Goal: Task Accomplishment & Management: Complete application form

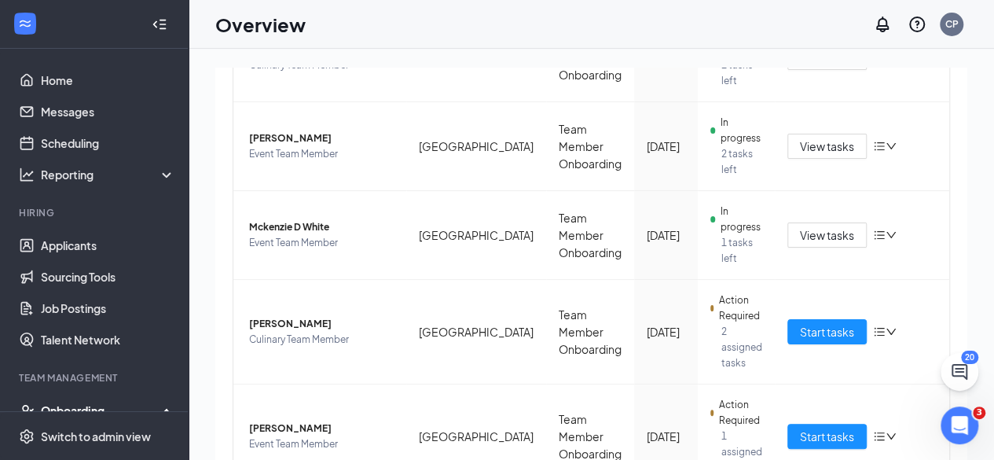
scroll to position [808, 0]
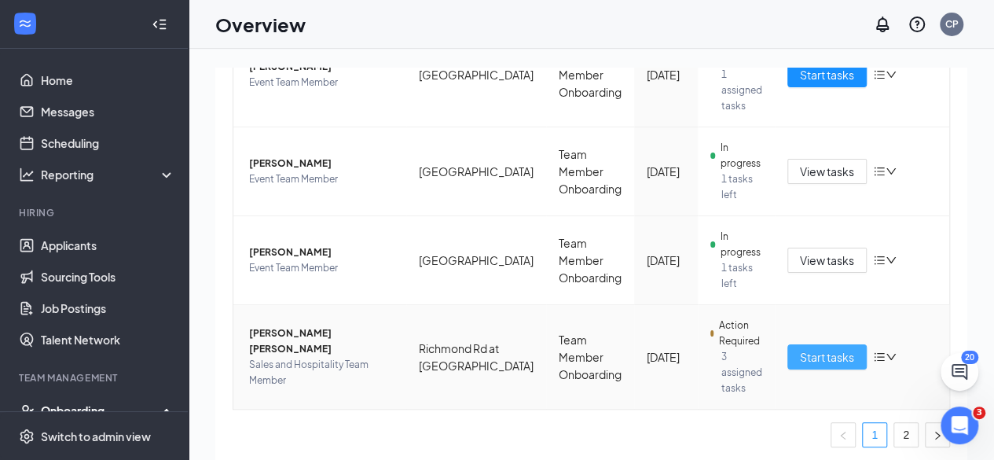
click at [822, 354] on span "Start tasks" at bounding box center [827, 356] width 54 height 17
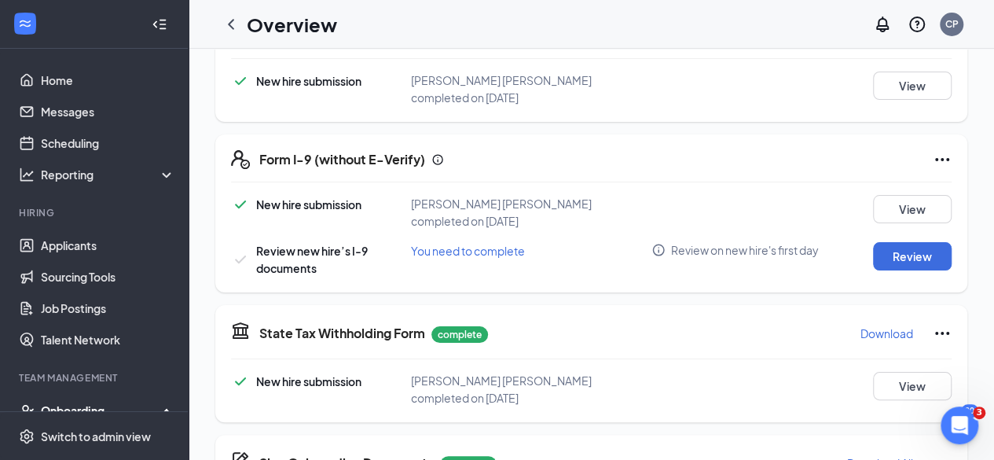
scroll to position [346, 0]
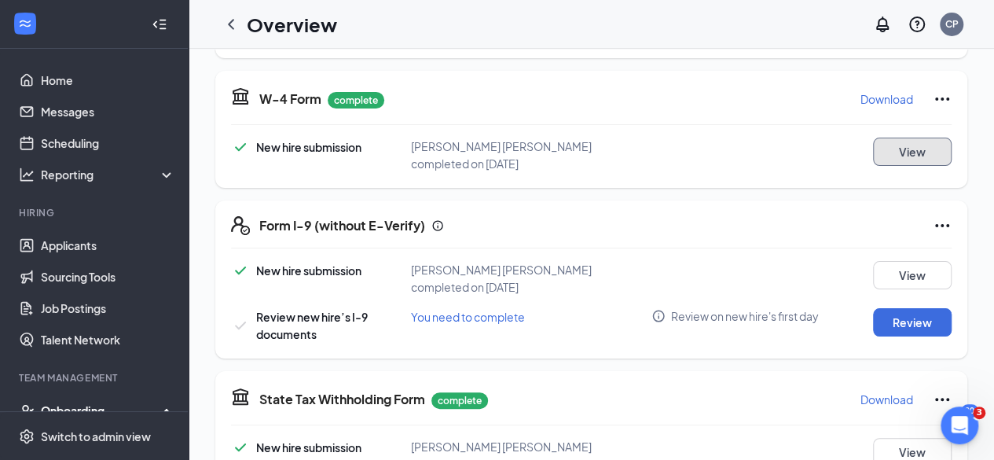
click at [922, 147] on button "View" at bounding box center [912, 151] width 79 height 28
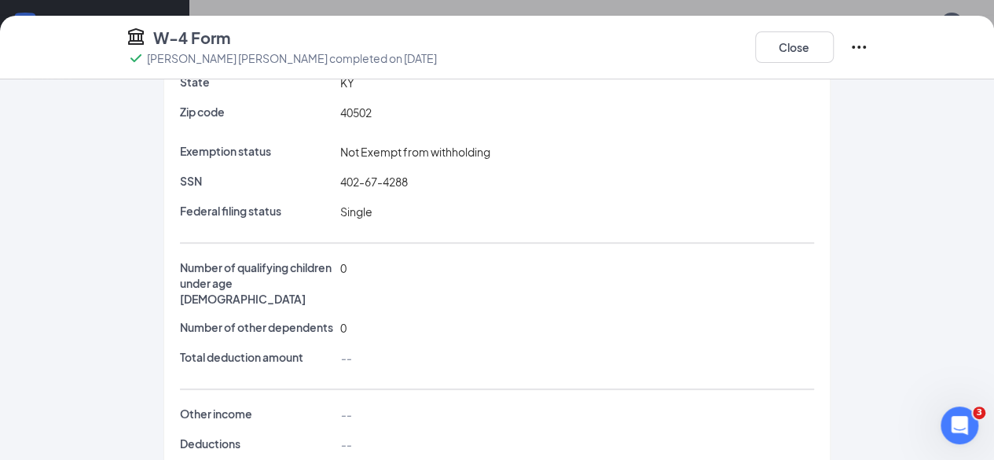
scroll to position [277, 0]
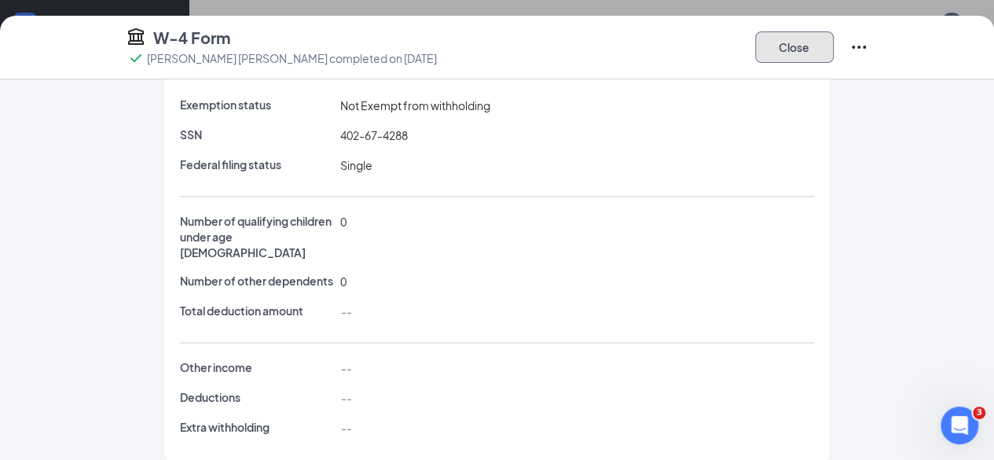
click at [834, 43] on button "Close" at bounding box center [794, 46] width 79 height 31
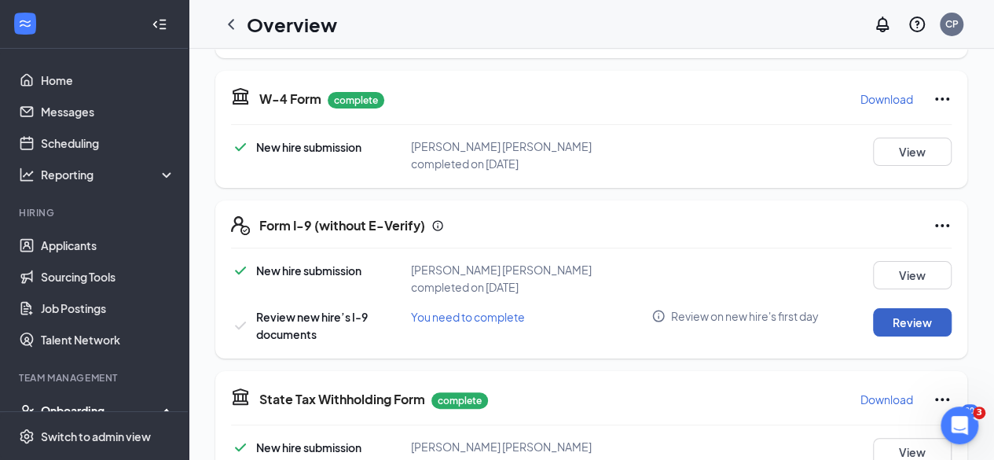
click at [897, 308] on button "Review" at bounding box center [912, 322] width 79 height 28
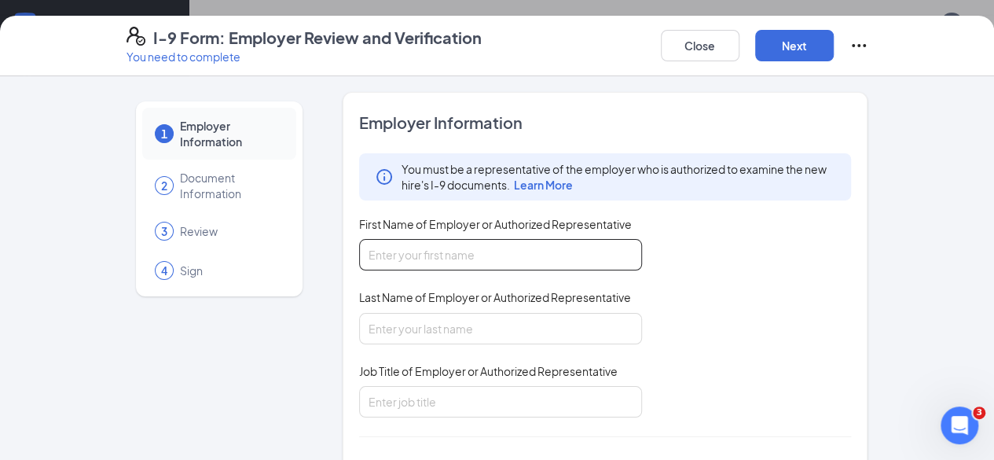
click at [407, 254] on input "First Name of Employer or Authorized Representative" at bounding box center [500, 254] width 283 height 31
type input "[PERSON_NAME]"
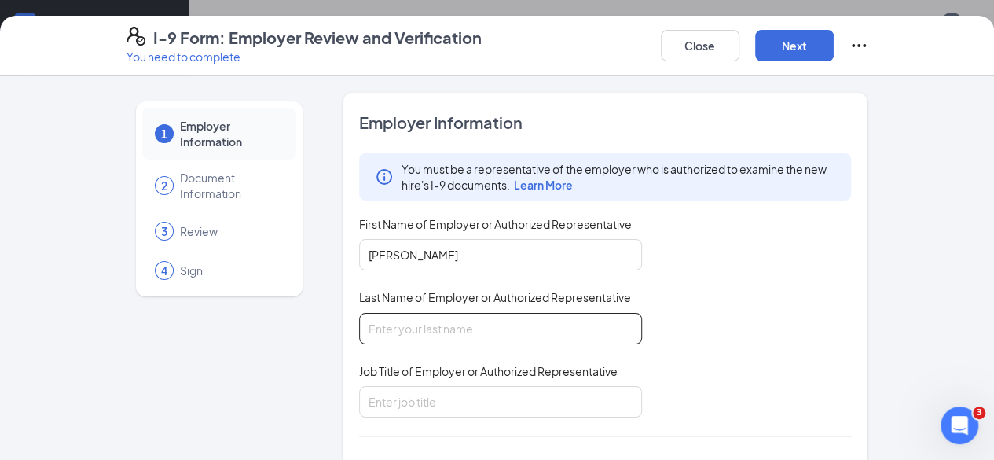
click at [421, 314] on input "Last Name of Employer or Authorized Representative" at bounding box center [500, 328] width 283 height 31
type input "[PERSON_NAME]"
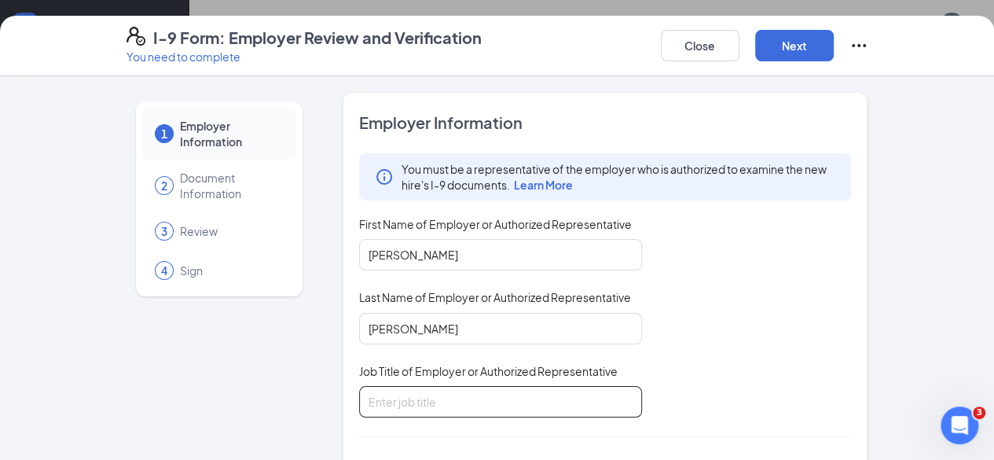
click at [416, 401] on input "Job Title of Employer or Authorized Representative" at bounding box center [500, 401] width 283 height 31
type input "Assistant to Human Resources"
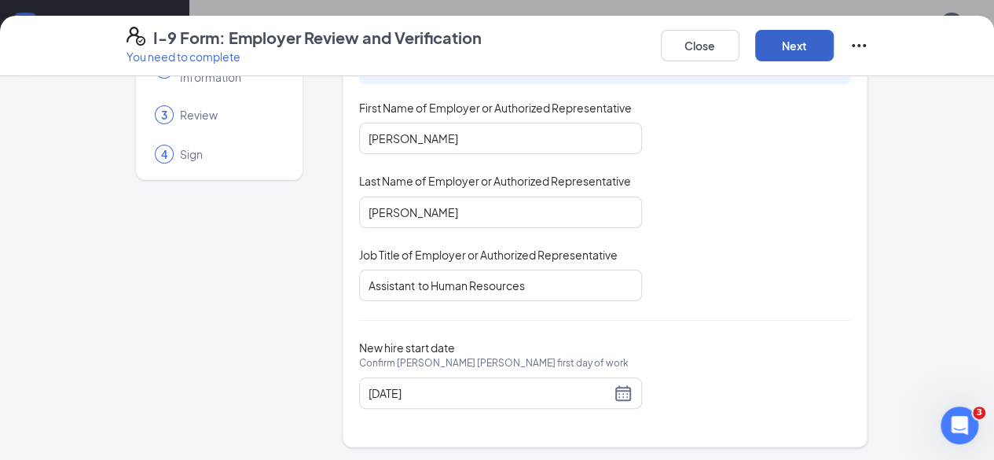
click at [834, 38] on button "Next" at bounding box center [794, 45] width 79 height 31
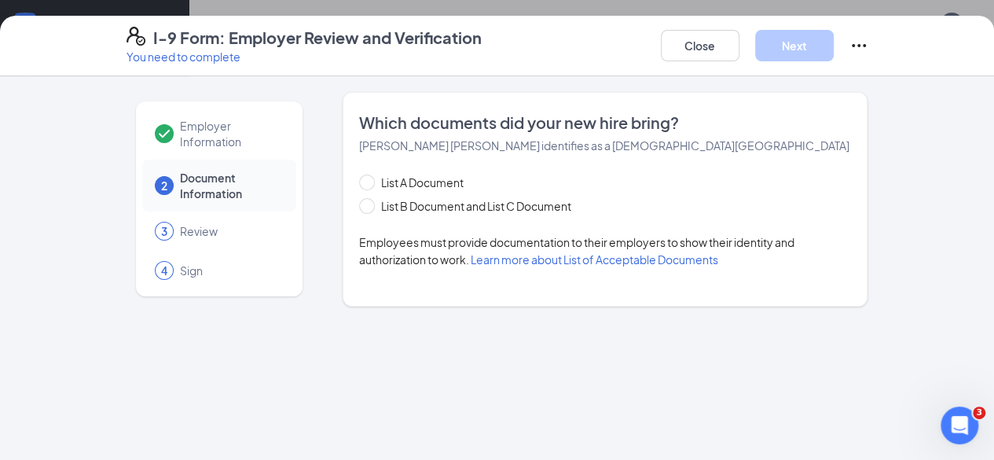
scroll to position [0, 0]
click at [359, 206] on span at bounding box center [367, 206] width 16 height 16
click at [359, 206] on input "List B Document and List C Document" at bounding box center [364, 203] width 11 height 11
radio input "true"
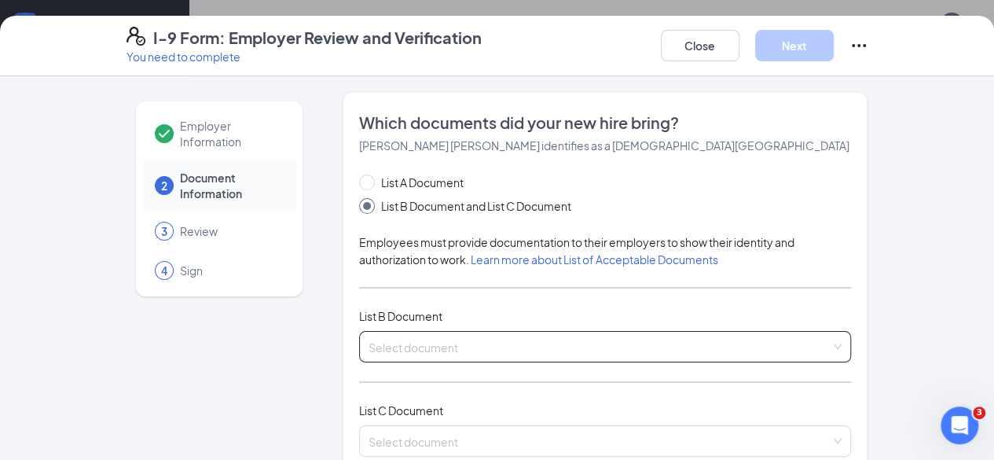
click at [446, 340] on input "search" at bounding box center [599, 344] width 463 height 24
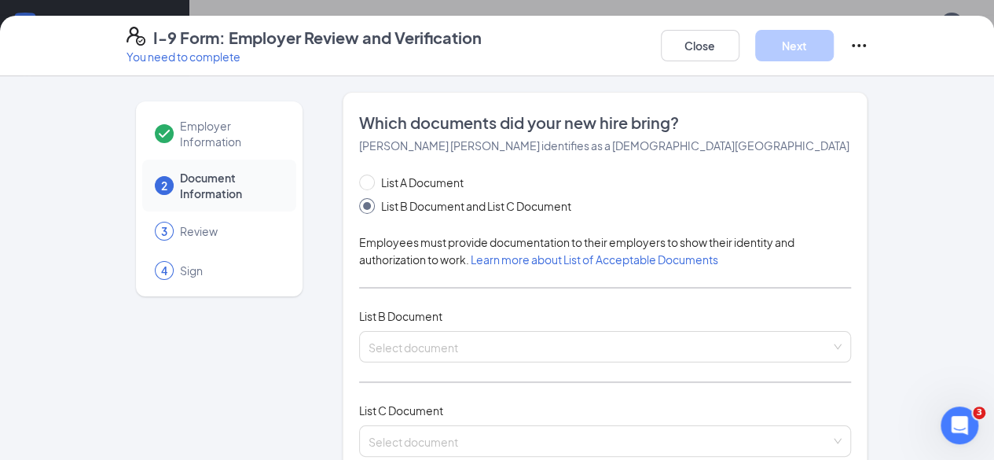
click at [739, 48] on button "Close" at bounding box center [700, 45] width 79 height 31
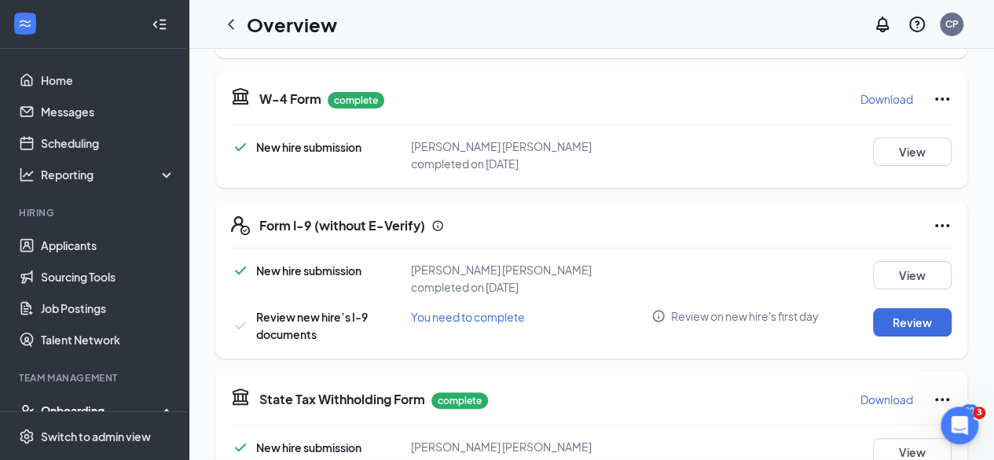
click at [793, 48] on div "I-9 Form: Employer Review and Verification You need to complete Close Next Empl…" at bounding box center [497, 230] width 994 height 460
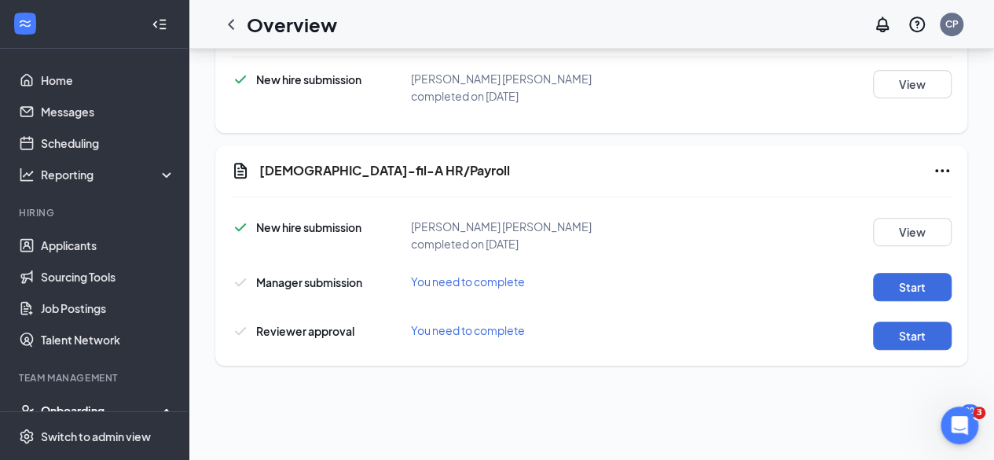
scroll to position [381, 0]
click at [893, 272] on button "Start" at bounding box center [912, 286] width 79 height 28
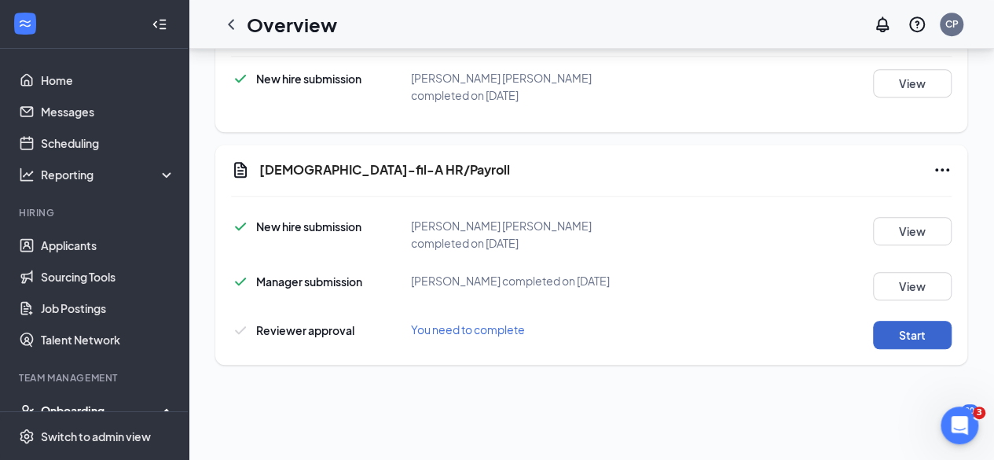
drag, startPoint x: 857, startPoint y: 290, endPoint x: 884, endPoint y: 294, distance: 27.0
click at [884, 321] on div "Start" at bounding box center [906, 335] width 90 height 28
click at [884, 321] on button "Start" at bounding box center [912, 335] width 79 height 28
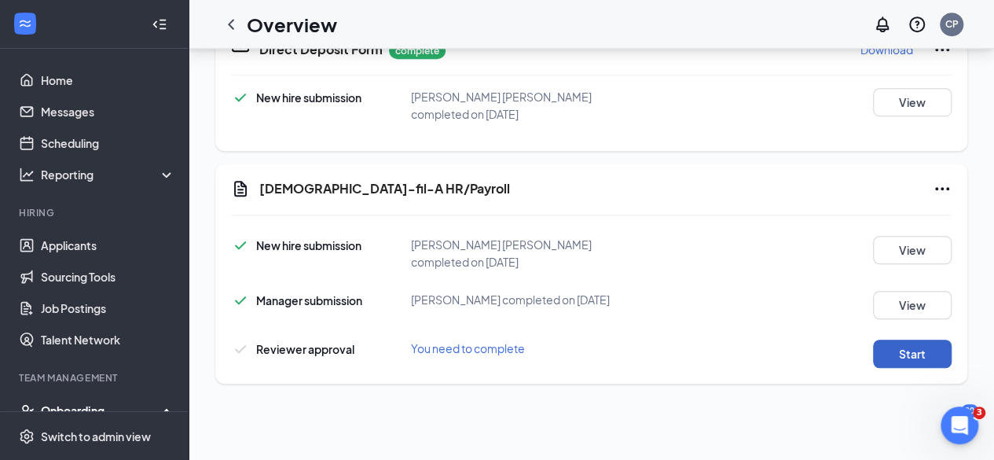
scroll to position [596, 0]
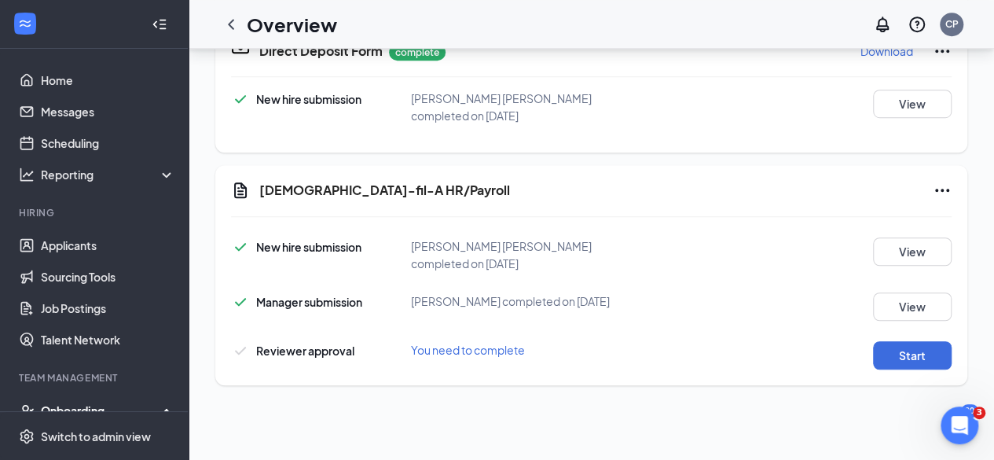
click at [577, 341] on div "Reviewer approval You need to complete Start" at bounding box center [591, 355] width 720 height 28
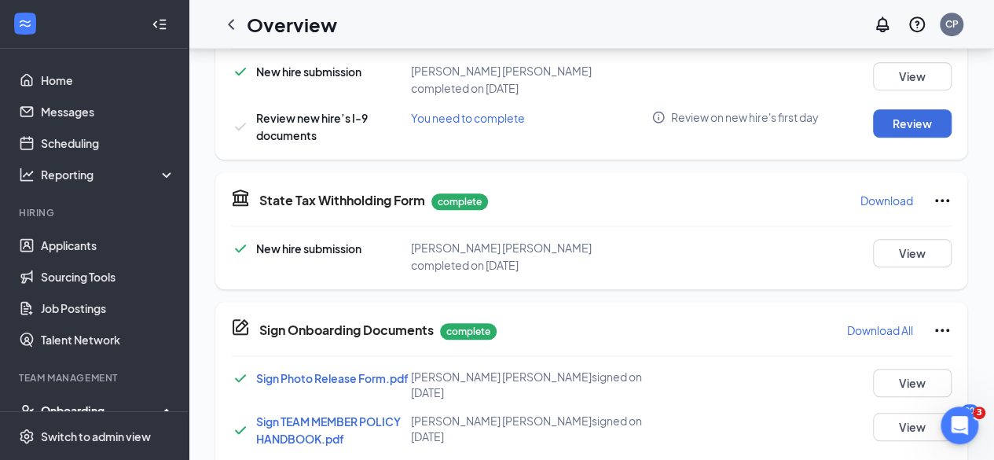
scroll to position [0, 0]
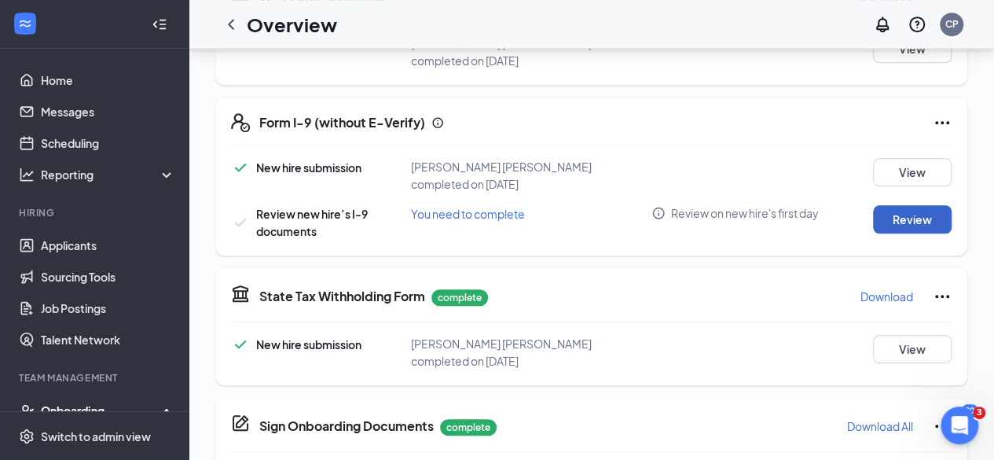
click at [895, 205] on button "Review" at bounding box center [912, 219] width 79 height 28
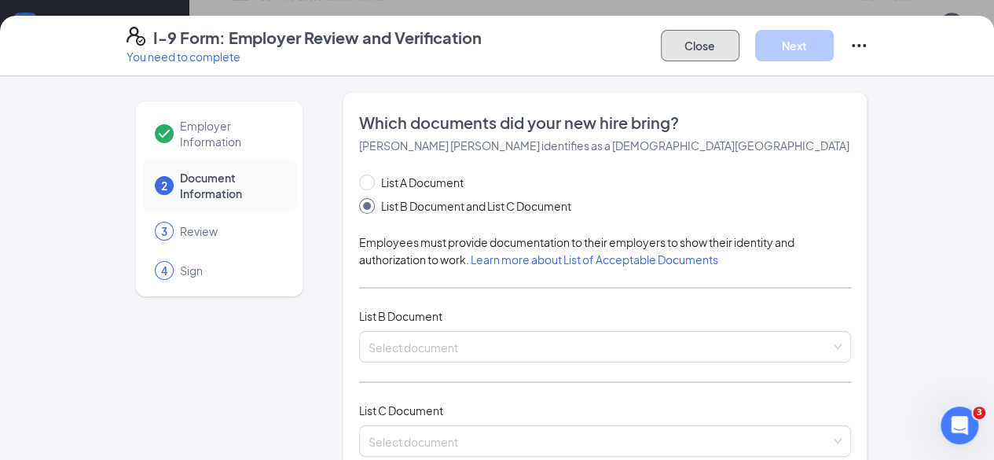
click at [739, 56] on button "Close" at bounding box center [700, 45] width 79 height 31
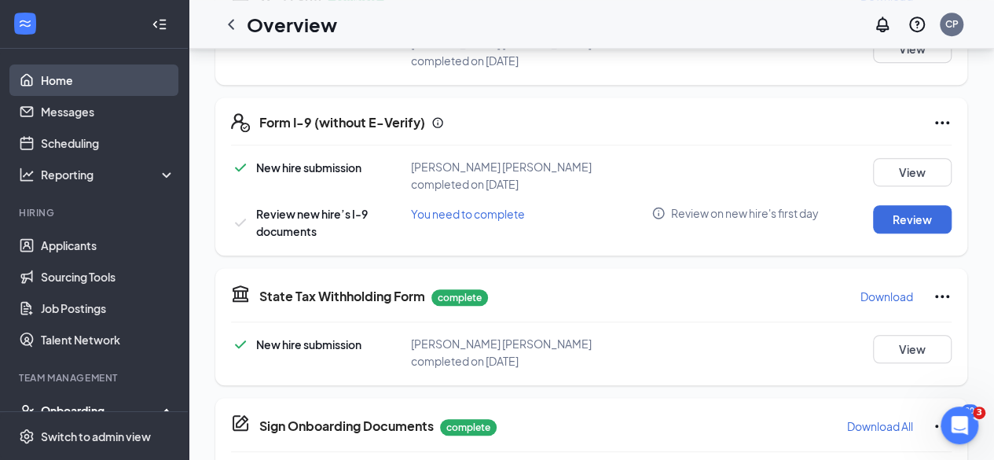
click at [89, 71] on link "Home" at bounding box center [108, 79] width 134 height 31
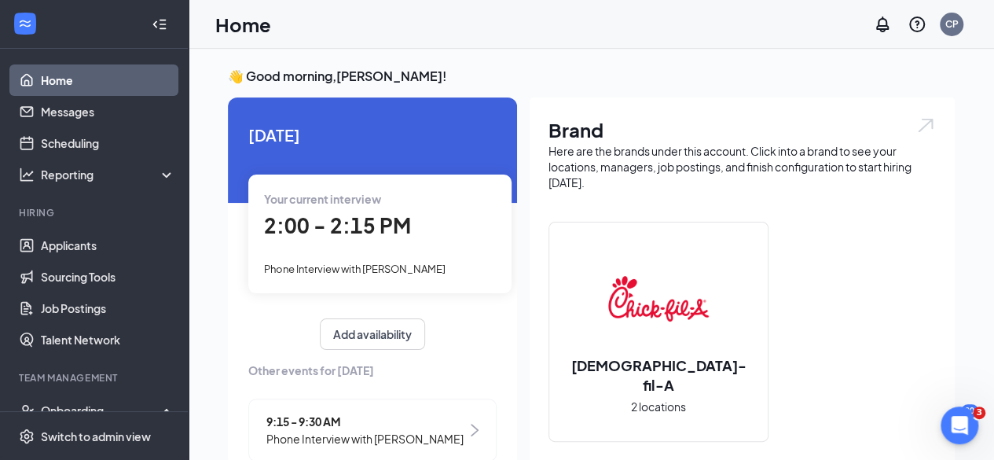
click at [374, 221] on span "2:00 - 2:15 PM" at bounding box center [337, 225] width 147 height 26
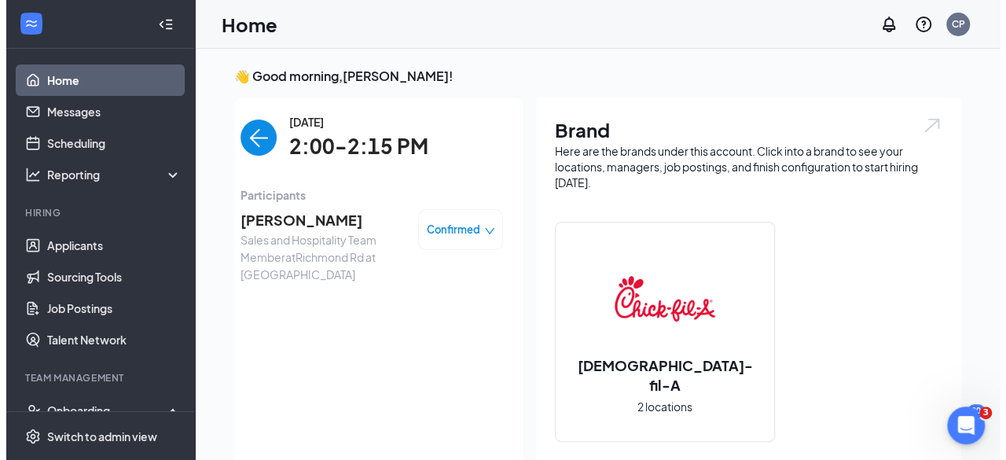
scroll to position [6, 0]
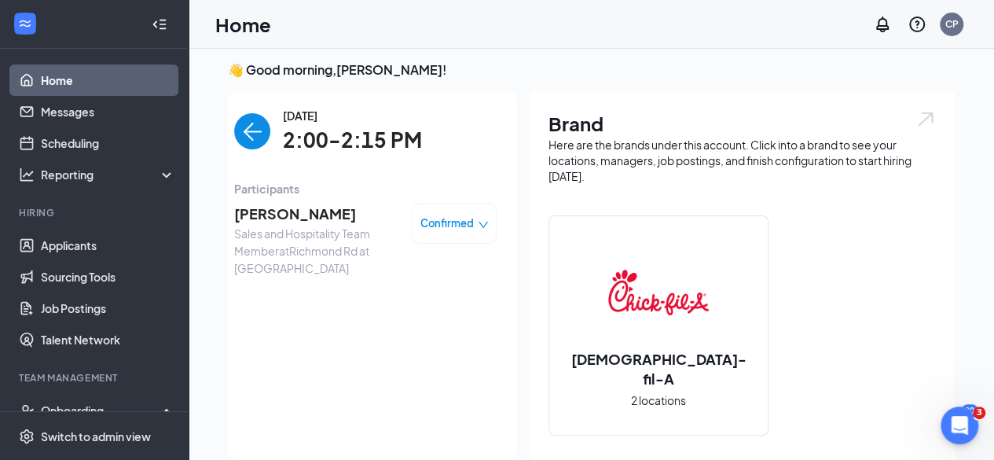
click at [293, 211] on span "[PERSON_NAME]" at bounding box center [316, 214] width 165 height 22
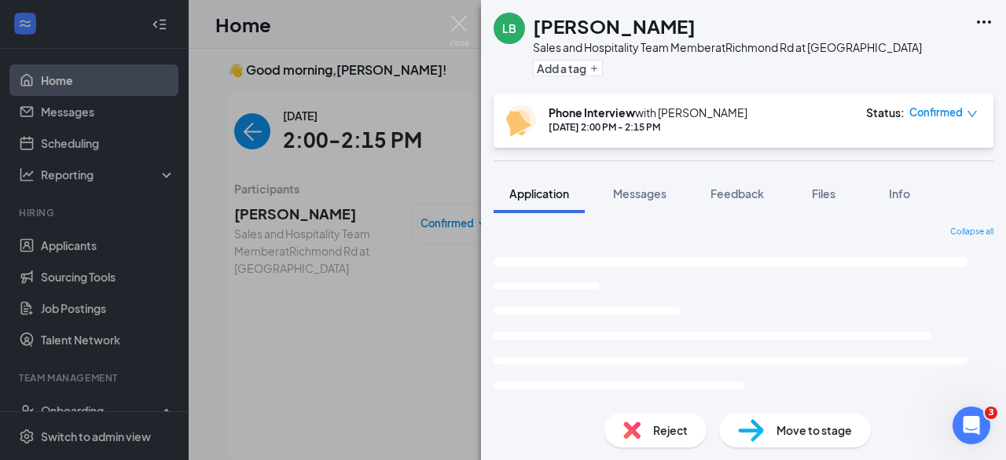
click at [761, 433] on img at bounding box center [751, 430] width 26 height 23
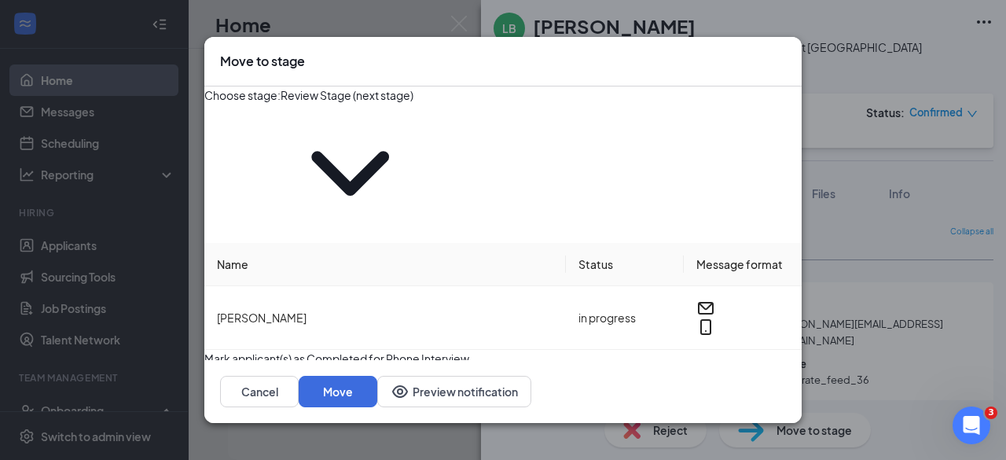
click at [420, 160] on span "Review Stage (next stage)" at bounding box center [349, 165] width 139 height 155
click at [420, 148] on span at bounding box center [349, 173] width 139 height 139
click at [420, 104] on input "Review Stage (next stage)" at bounding box center [349, 94] width 139 height 17
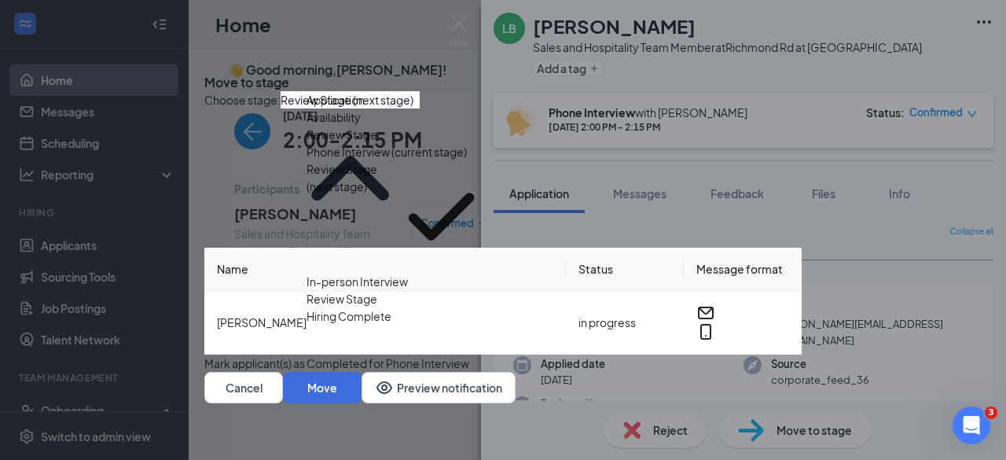
click at [408, 290] on div "In-person Interview" at bounding box center [356, 281] width 101 height 17
type input "In-person Interview"
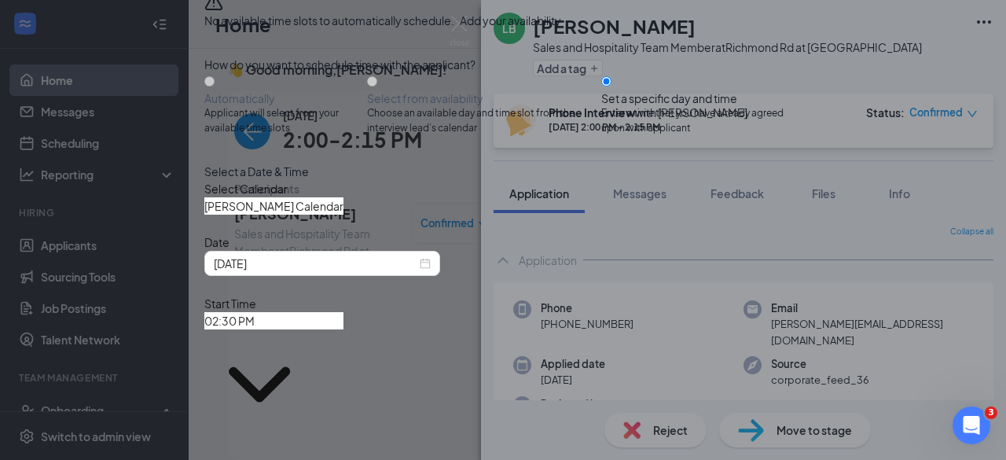
scroll to position [182, 0]
click at [343, 211] on input "[PERSON_NAME] Calendar" at bounding box center [273, 205] width 139 height 17
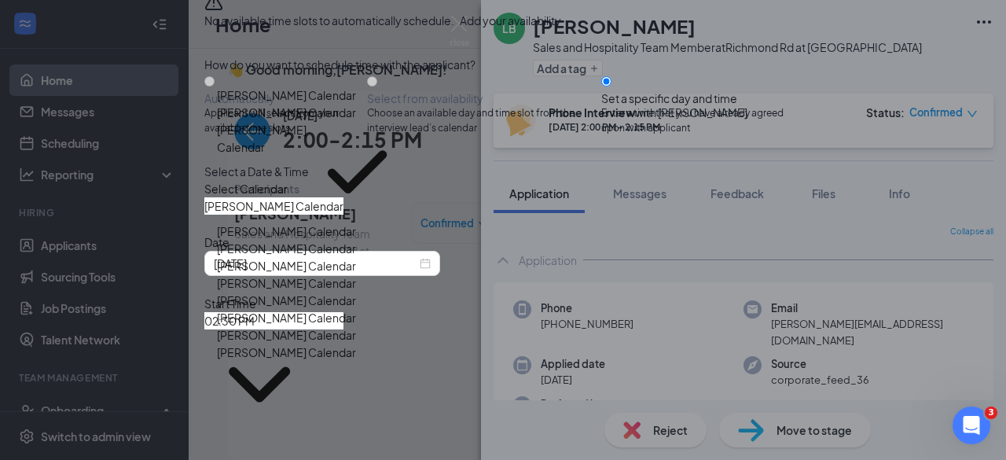
scroll to position [0, 0]
click at [594, 136] on div "Automatically Applicant will select from your available time slots Select from …" at bounding box center [502, 104] width 597 height 63
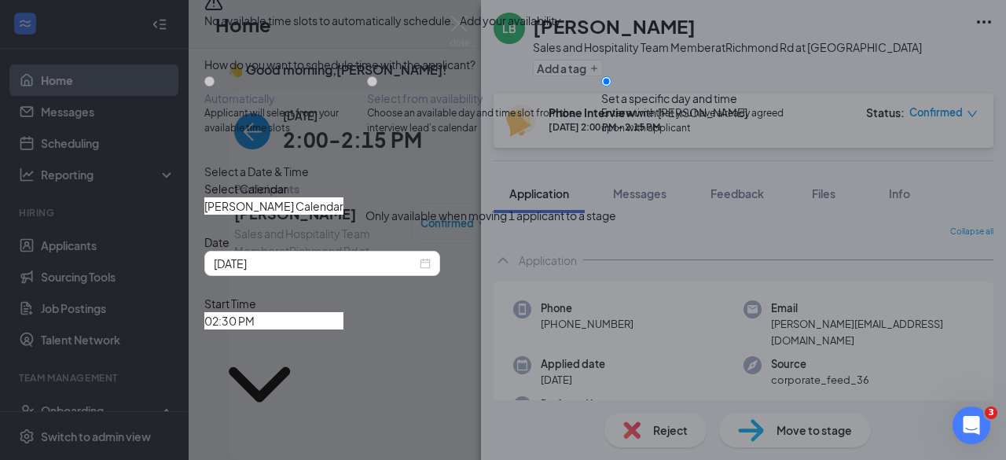
scroll to position [182, 0]
click at [317, 214] on input "[PERSON_NAME] Calendar" at bounding box center [273, 205] width 139 height 17
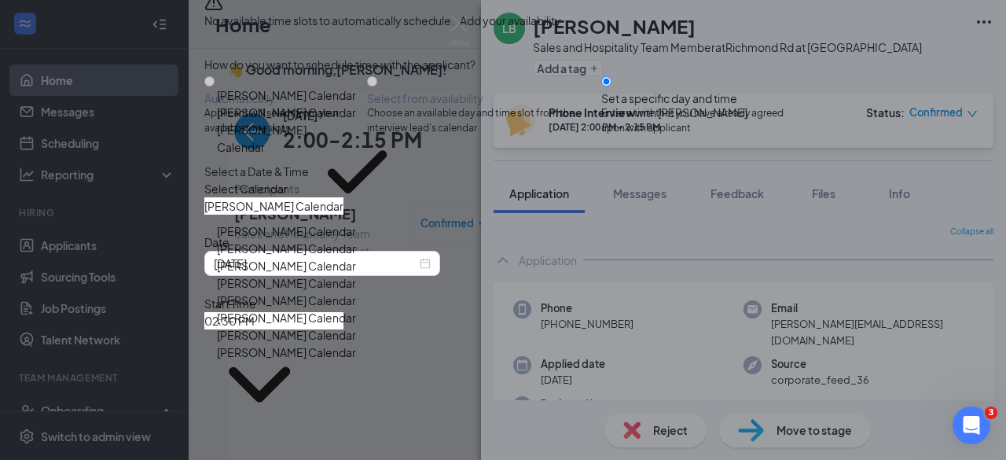
click at [356, 121] on div "[PERSON_NAME] Calendar" at bounding box center [286, 112] width 139 height 17
type input "[PERSON_NAME] Calendar"
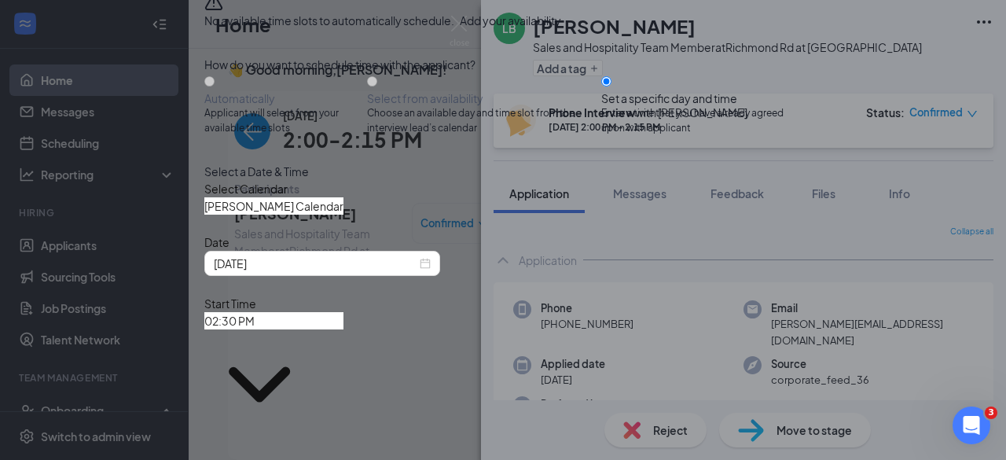
click at [343, 214] on input "[PERSON_NAME] Calendar" at bounding box center [273, 205] width 139 height 17
drag, startPoint x: 518, startPoint y: 207, endPoint x: 382, endPoint y: 274, distance: 151.4
click at [382, 274] on div "Select a Date & Time Select Calendar [PERSON_NAME] Calendar [PERSON_NAME] Calen…" at bounding box center [502, 383] width 597 height 440
click at [472, 214] on div "Select Calendar [PERSON_NAME] Calendar [PERSON_NAME] Calendar [PERSON_NAME] Cal…" at bounding box center [502, 197] width 597 height 35
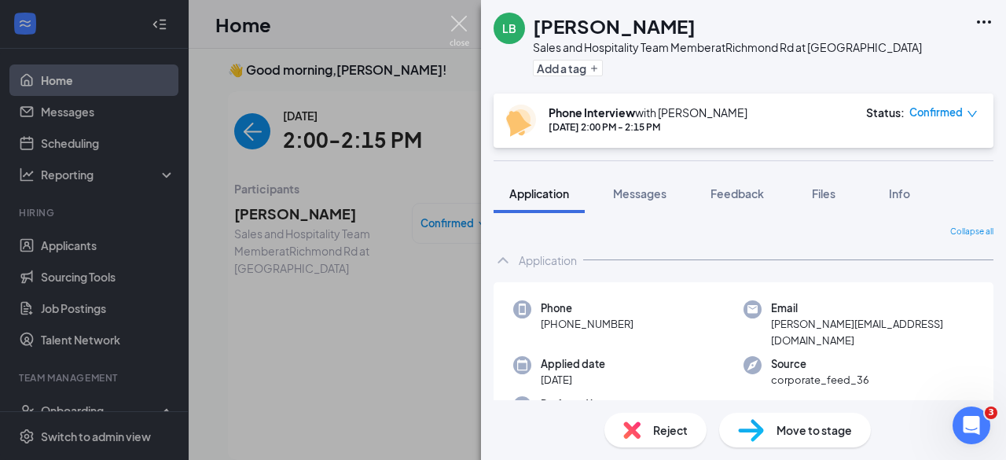
click at [467, 27] on img at bounding box center [459, 31] width 20 height 31
